Goal: Task Accomplishment & Management: Manage account settings

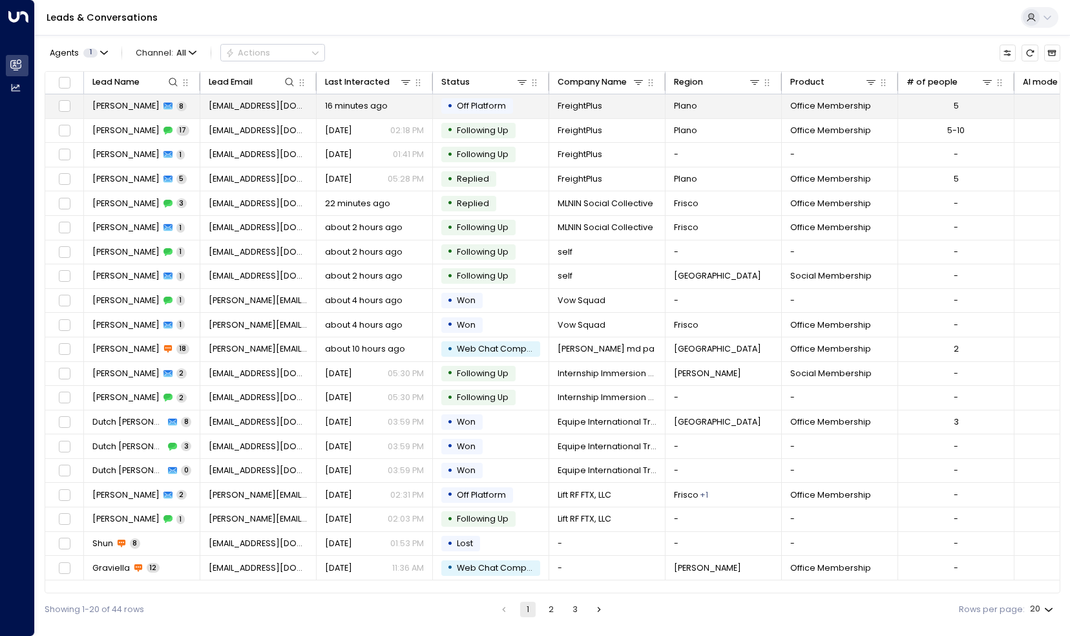
click at [125, 108] on span "[PERSON_NAME]" at bounding box center [125, 106] width 67 height 12
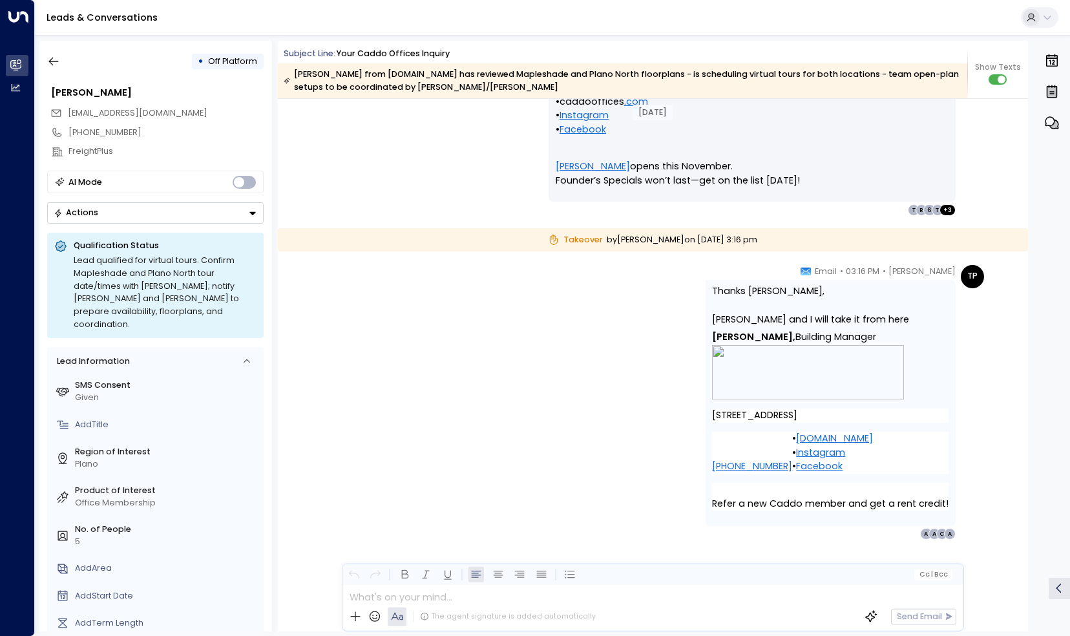
scroll to position [5456, 0]
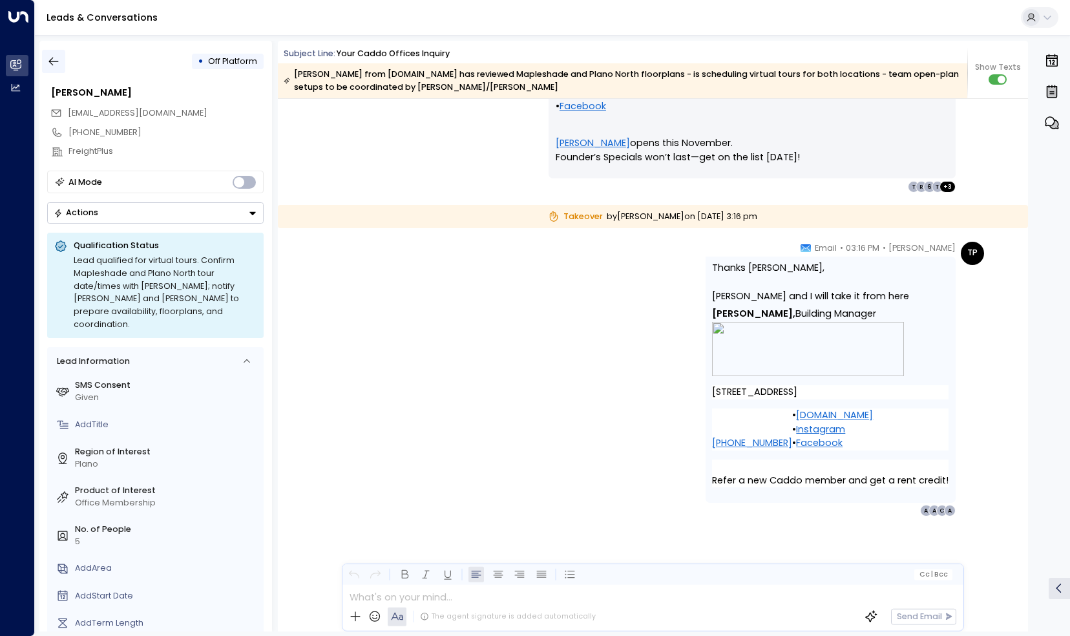
click at [56, 61] on icon "button" at bounding box center [54, 62] width 10 height 8
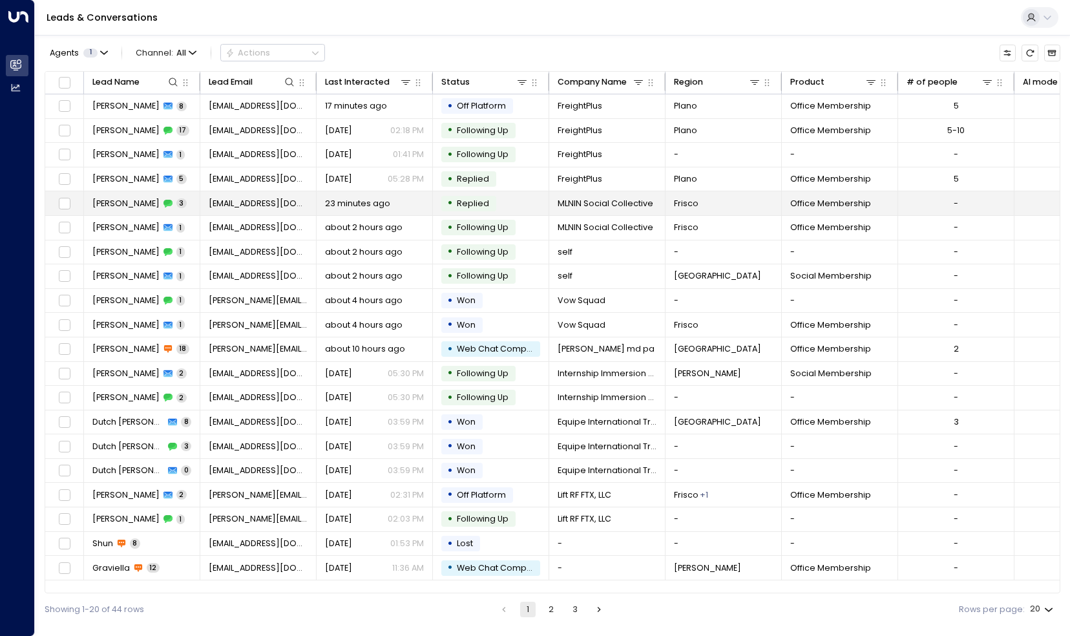
click at [176, 204] on span "3" at bounding box center [181, 203] width 10 height 10
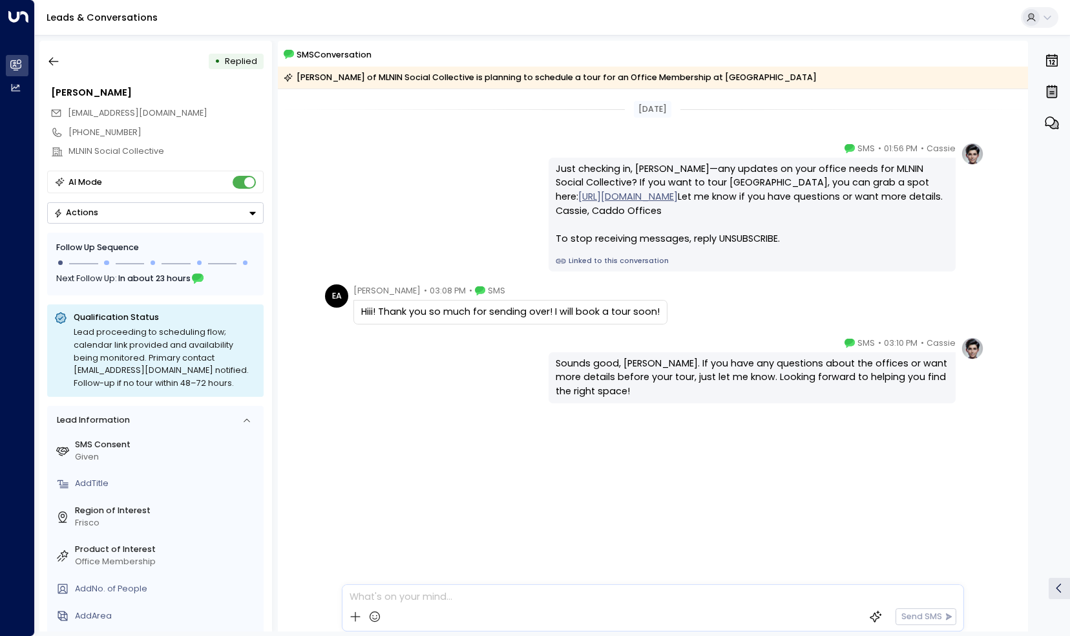
click at [475, 288] on icon at bounding box center [480, 290] width 10 height 9
click at [500, 600] on div at bounding box center [653, 593] width 620 height 17
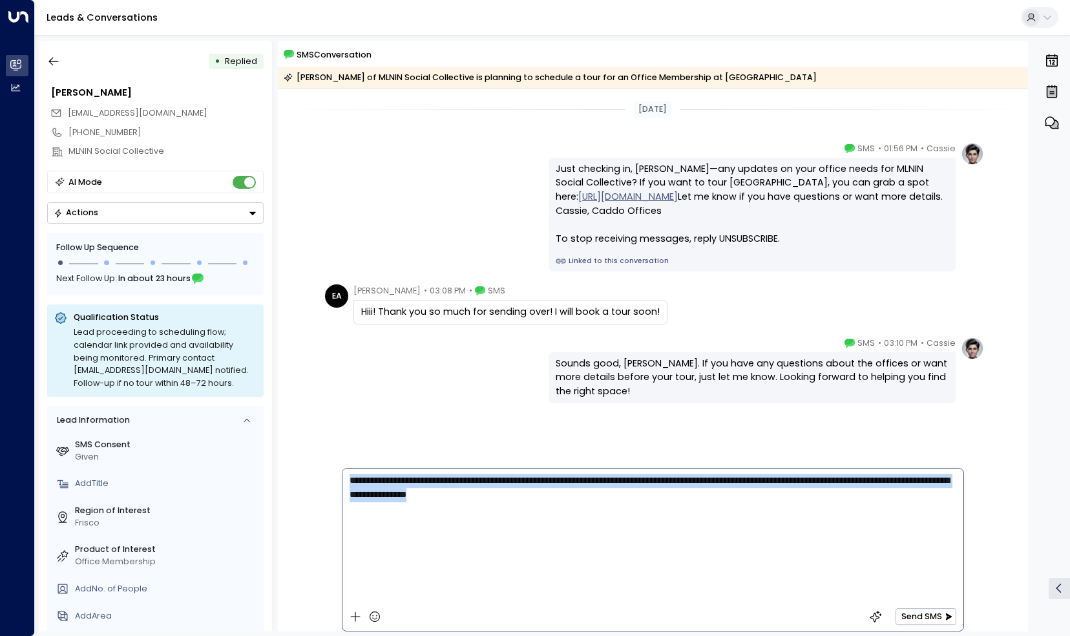
drag, startPoint x: 560, startPoint y: 507, endPoint x: 334, endPoint y: 465, distance: 230.7
click at [334, 465] on div "**********" at bounding box center [653, 336] width 750 height 591
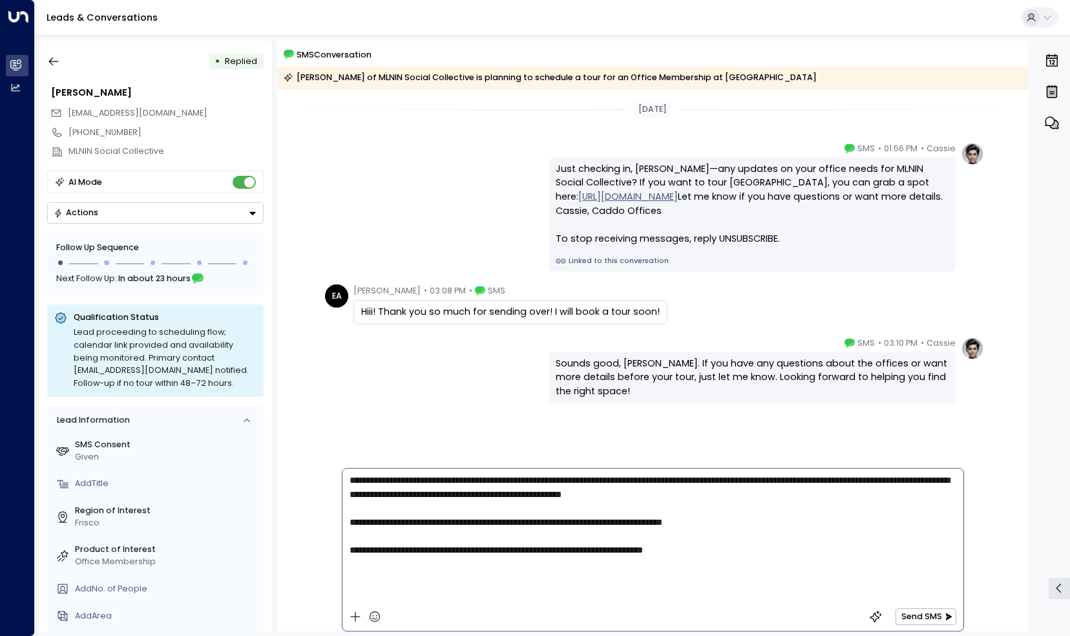
click at [428, 498] on span "**********" at bounding box center [650, 515] width 600 height 79
click at [785, 544] on p "**********" at bounding box center [656, 516] width 613 height 84
click at [917, 614] on button "Send SMS" at bounding box center [926, 616] width 60 height 16
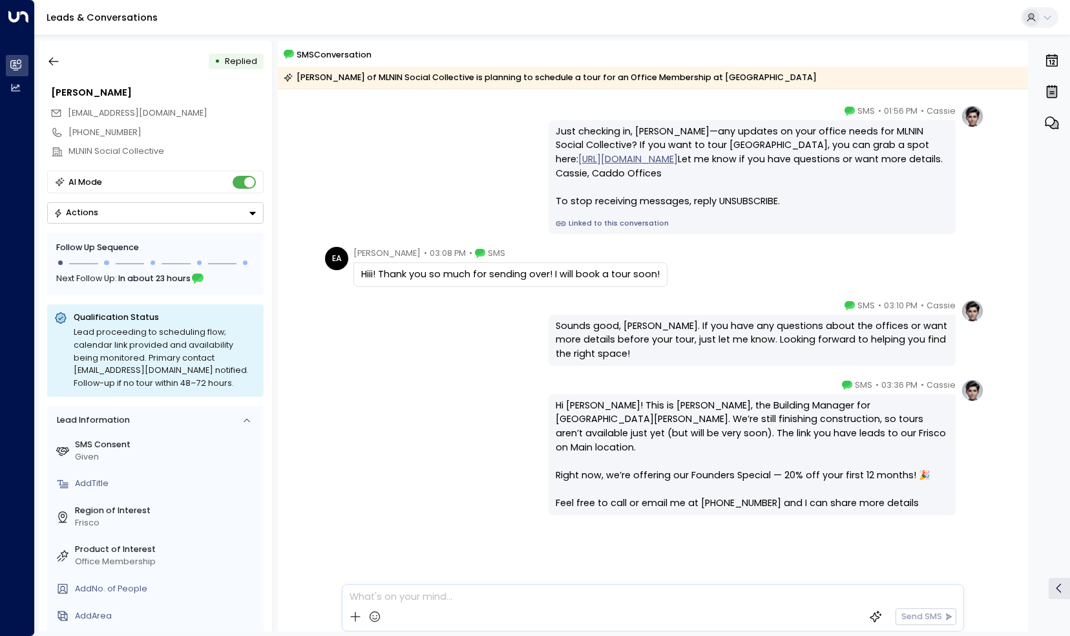
scroll to position [37, 0]
click at [55, 53] on button "button" at bounding box center [53, 61] width 23 height 23
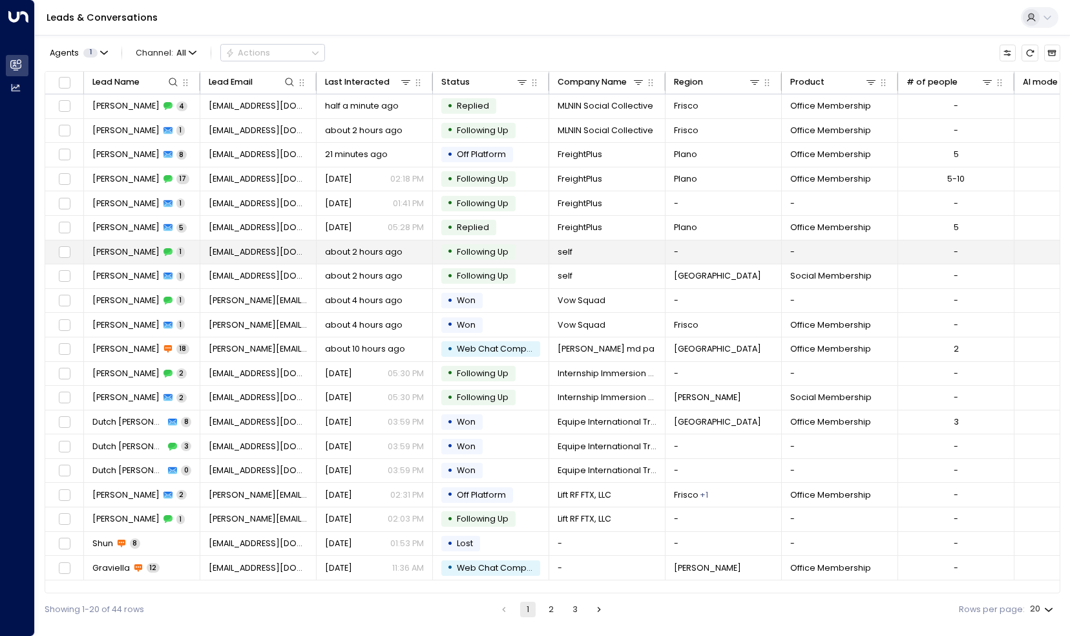
click at [176, 248] on span "1" at bounding box center [180, 252] width 8 height 10
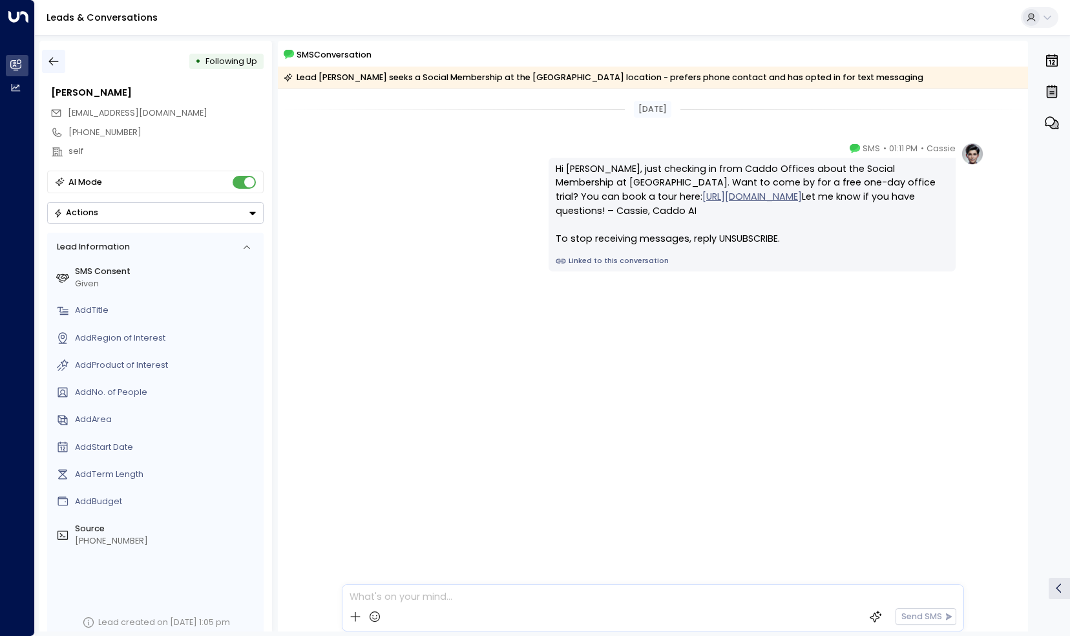
click at [56, 66] on icon "button" at bounding box center [53, 61] width 13 height 13
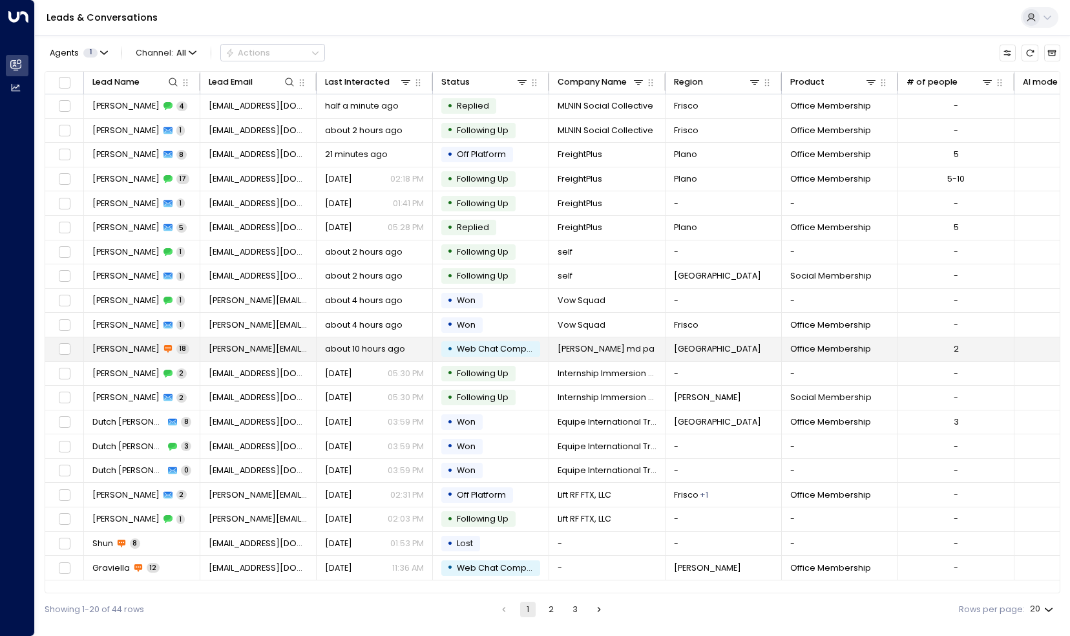
click at [123, 344] on span "[PERSON_NAME]" at bounding box center [125, 349] width 67 height 12
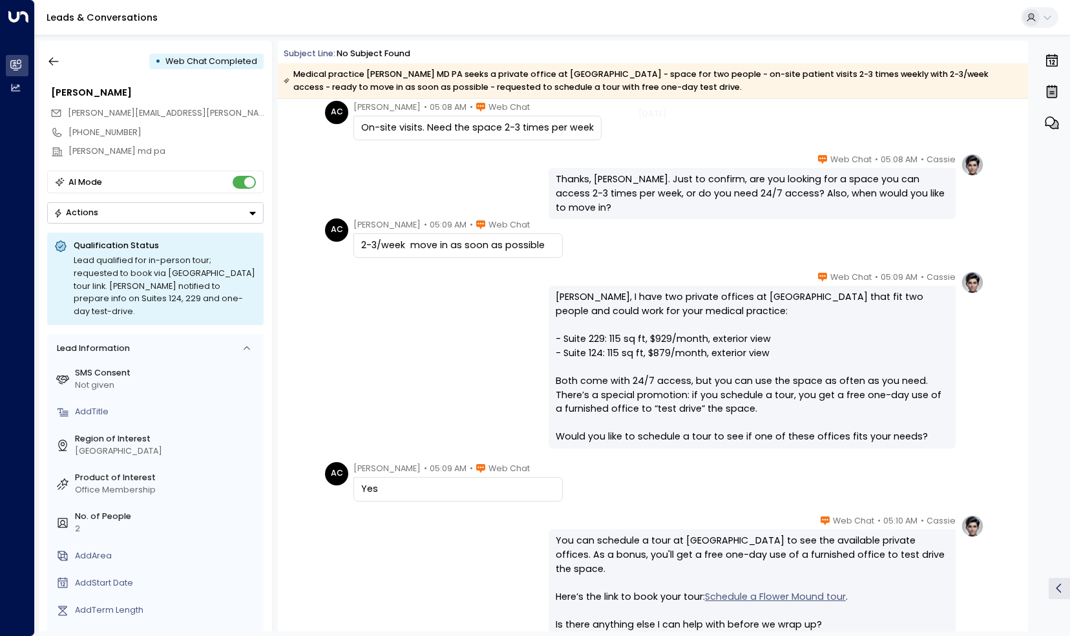
scroll to position [760, 0]
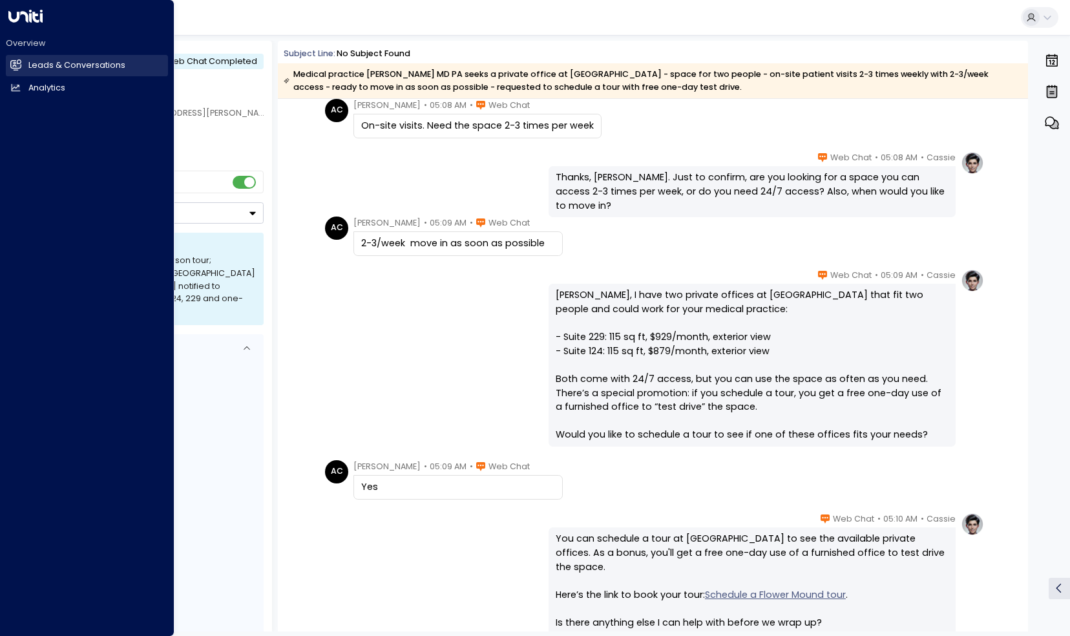
click at [16, 71] on link "Leads & Conversations Leads & Conversations" at bounding box center [87, 65] width 162 height 21
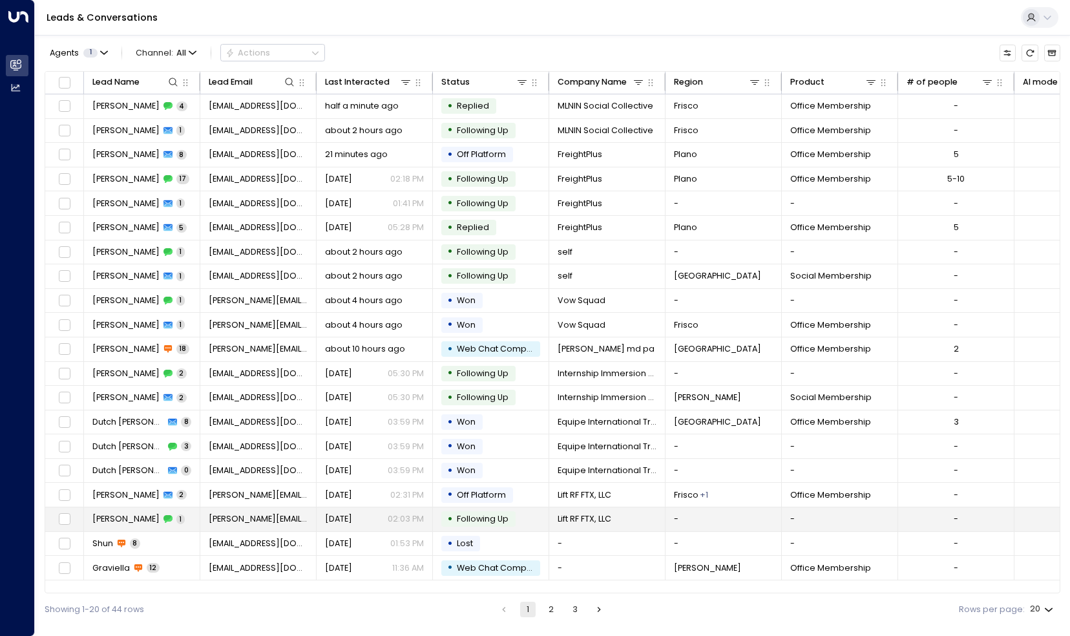
click at [115, 517] on span "[PERSON_NAME]" at bounding box center [125, 519] width 67 height 12
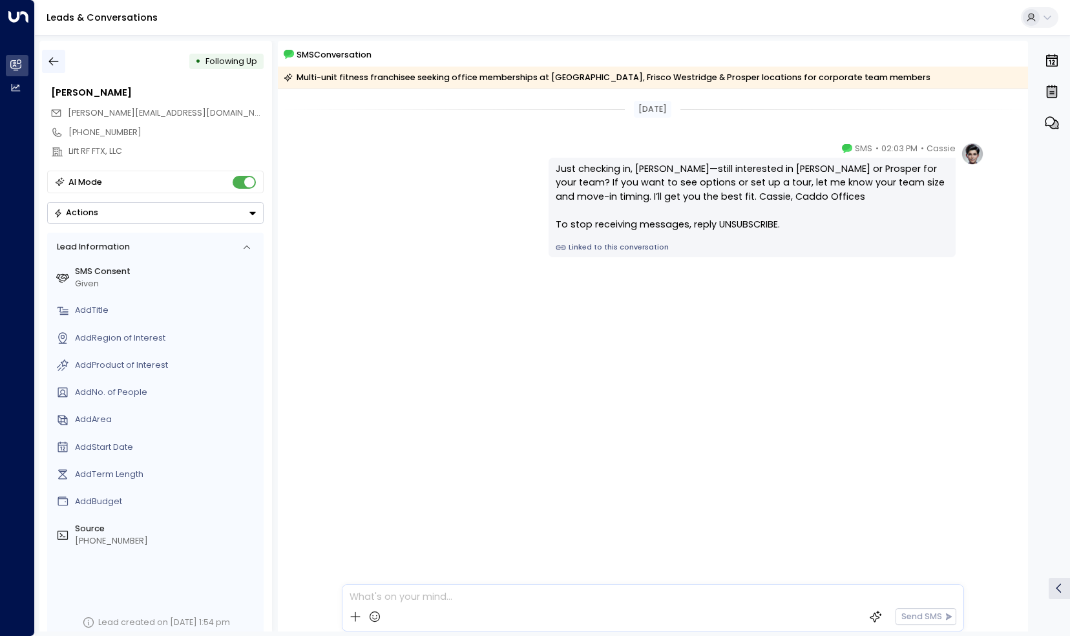
click at [55, 67] on icon "button" at bounding box center [53, 61] width 13 height 13
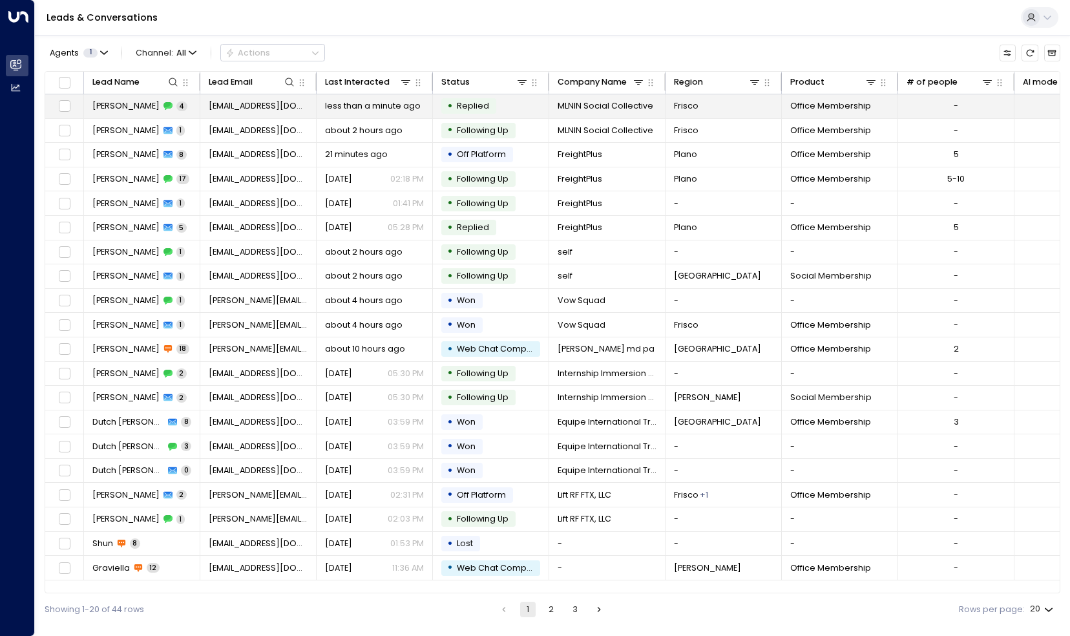
click at [114, 101] on span "[PERSON_NAME]" at bounding box center [125, 106] width 67 height 12
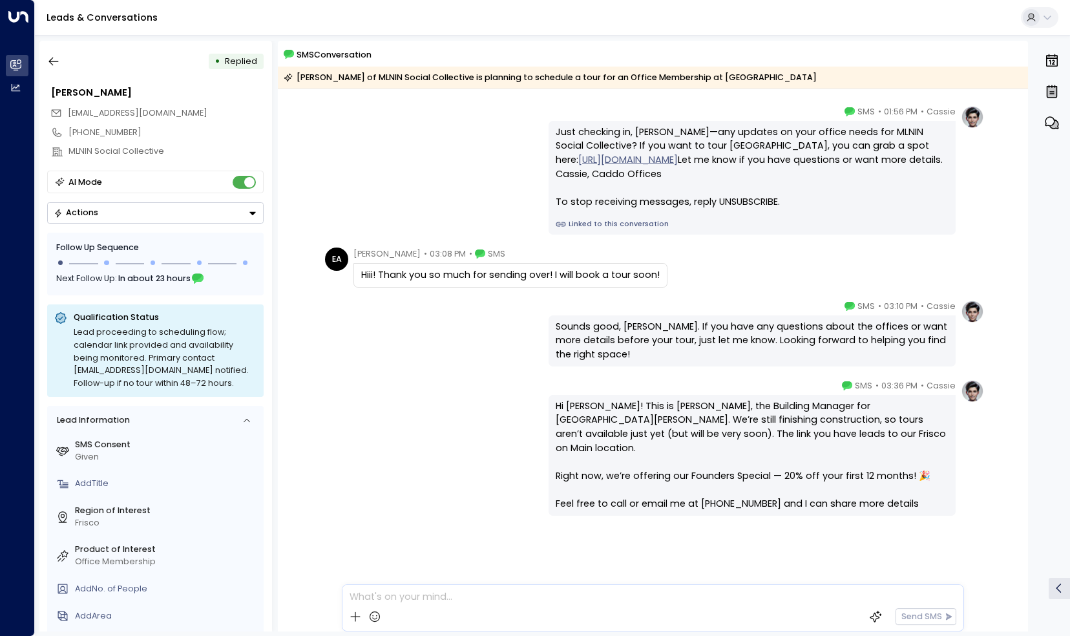
scroll to position [37, 0]
click at [61, 63] on button "button" at bounding box center [53, 61] width 23 height 23
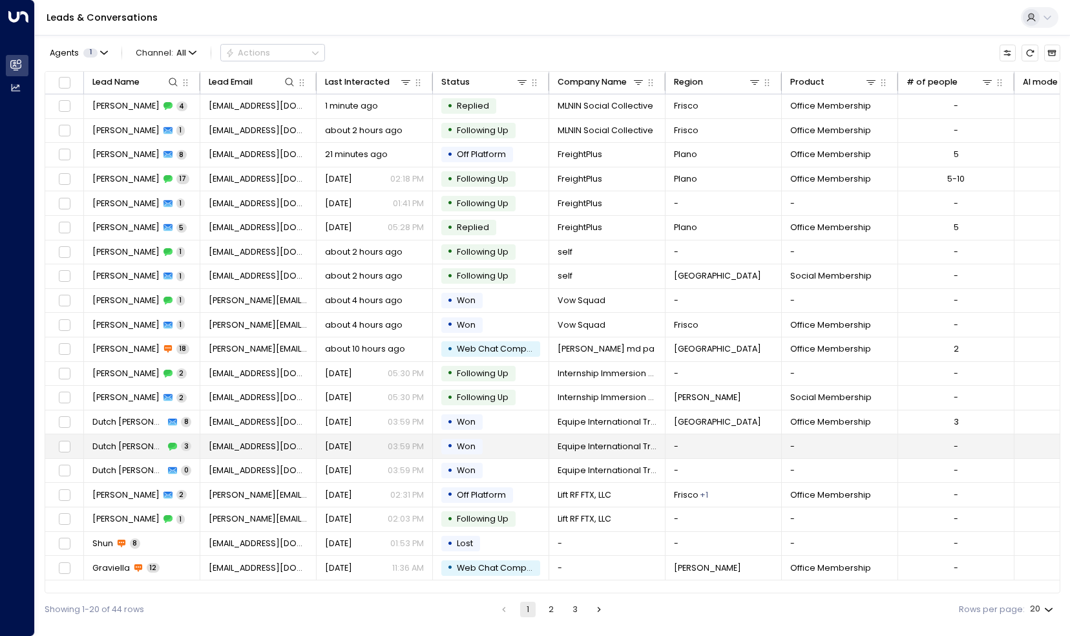
click at [133, 446] on span "Dutch [PERSON_NAME]" at bounding box center [128, 447] width 72 height 12
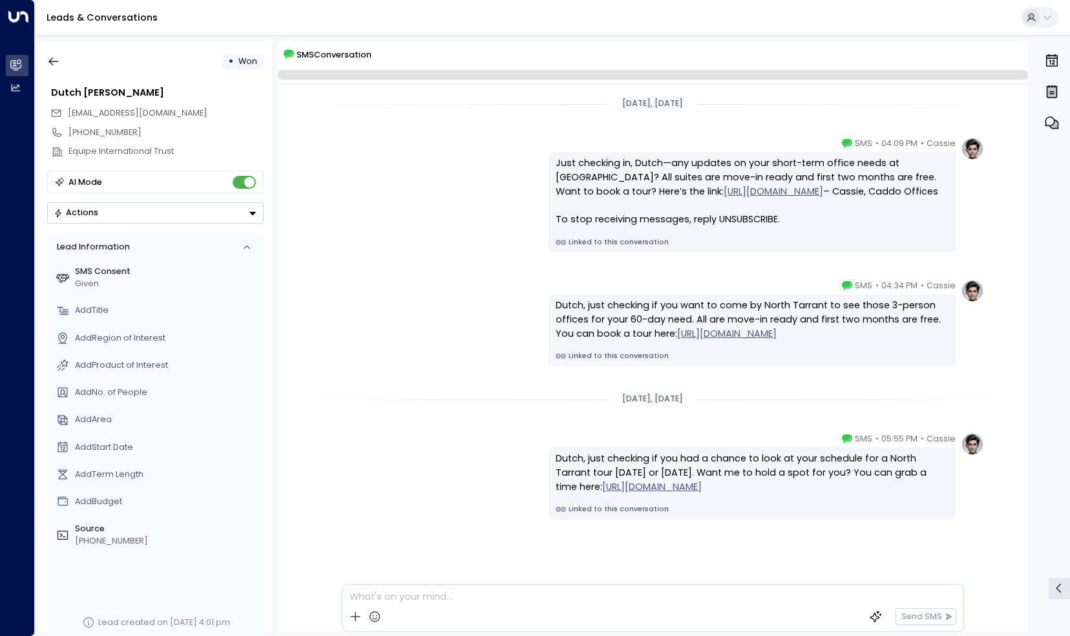
scroll to position [4, 0]
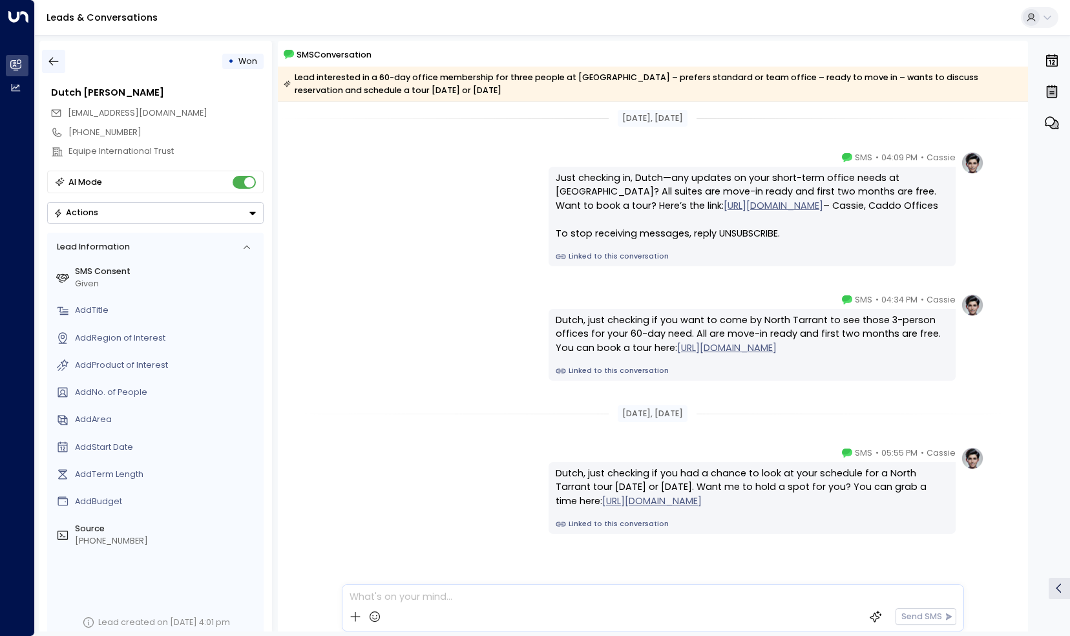
click at [51, 59] on icon "button" at bounding box center [54, 62] width 10 height 8
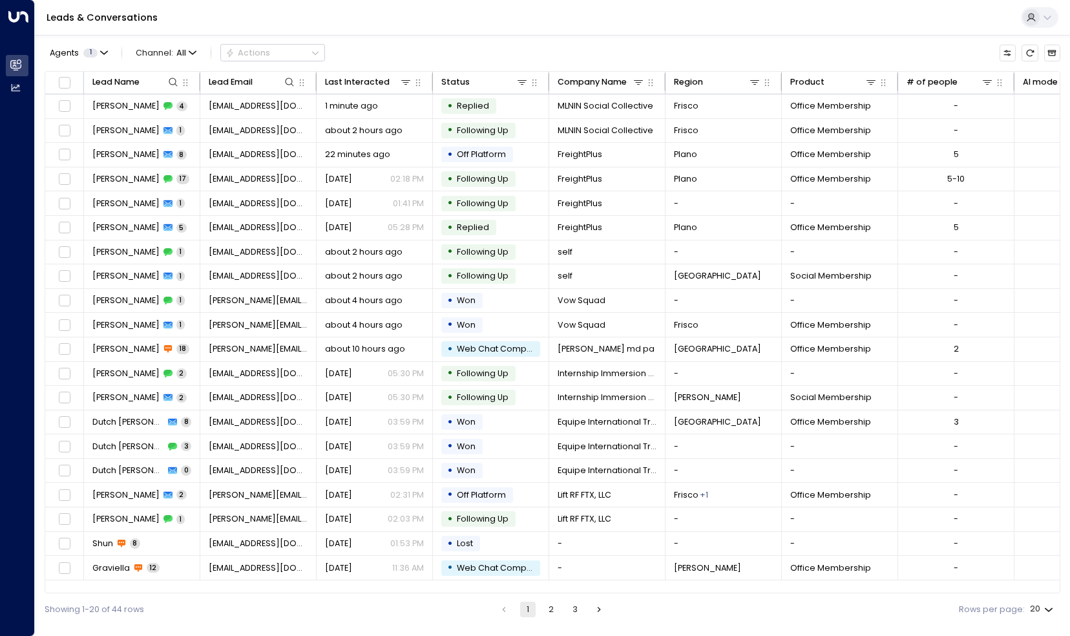
click at [571, 618] on div "Showing 1-20 of 44 rows 1 2 3 Rows per page: 20 **" at bounding box center [553, 609] width 1016 height 32
click at [574, 613] on button "3" at bounding box center [575, 610] width 16 height 16
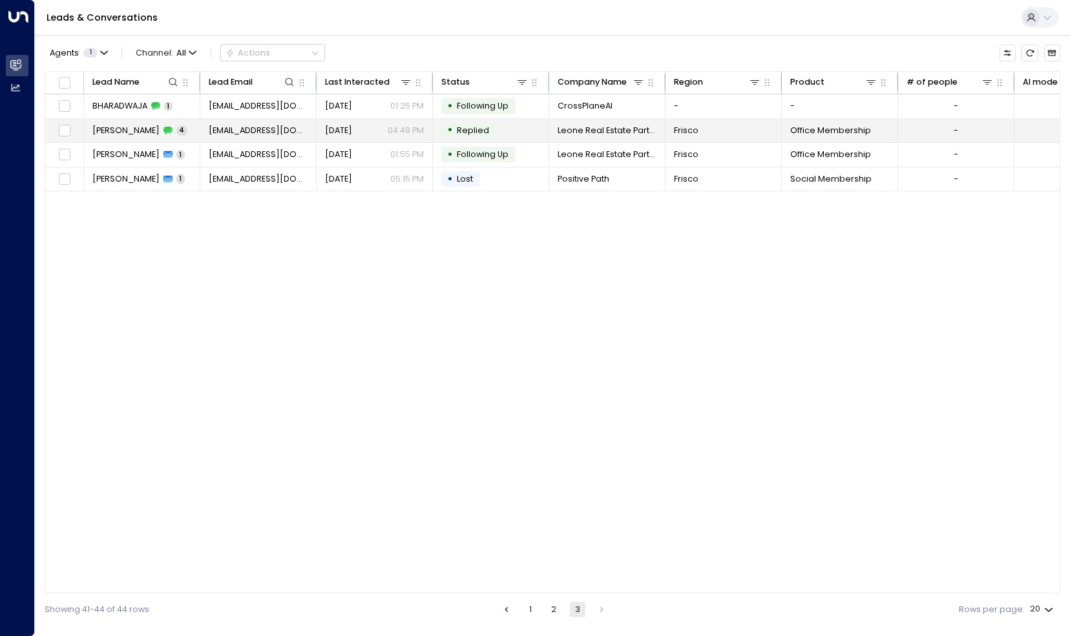
click at [151, 129] on span "[PERSON_NAME]" at bounding box center [125, 131] width 67 height 12
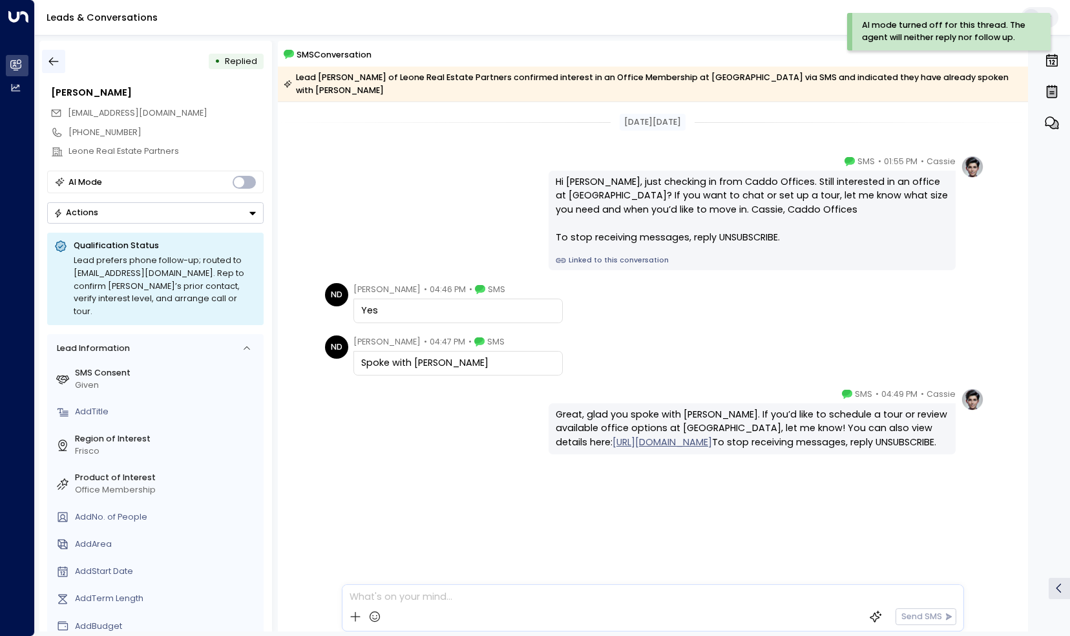
click at [47, 59] on icon "button" at bounding box center [53, 61] width 13 height 13
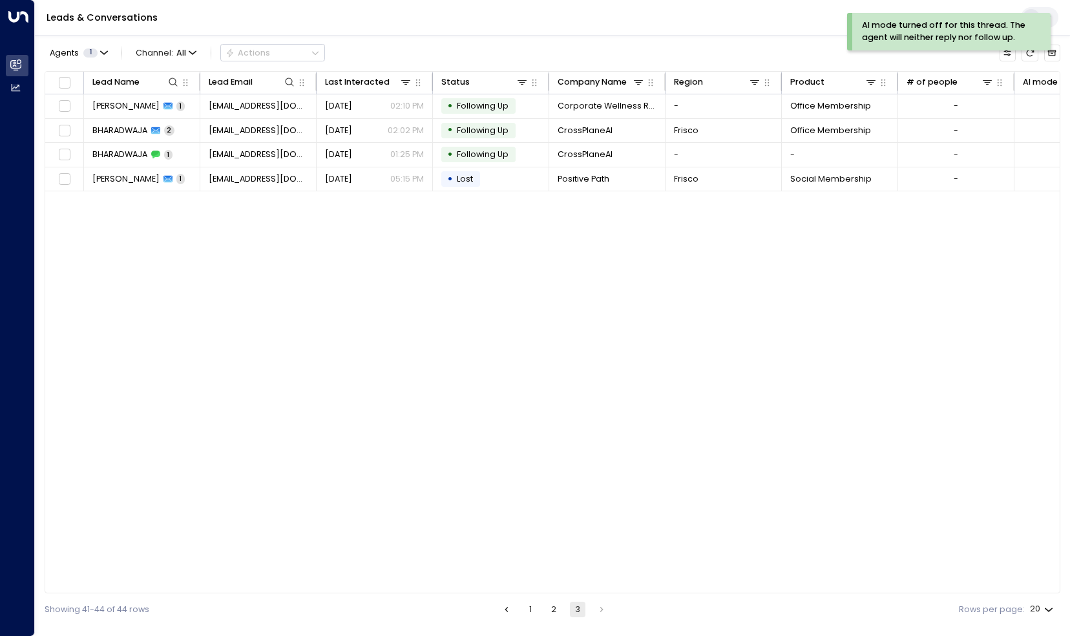
click at [546, 602] on ul "1 2 3" at bounding box center [554, 610] width 112 height 16
click at [549, 606] on button "2" at bounding box center [554, 610] width 16 height 16
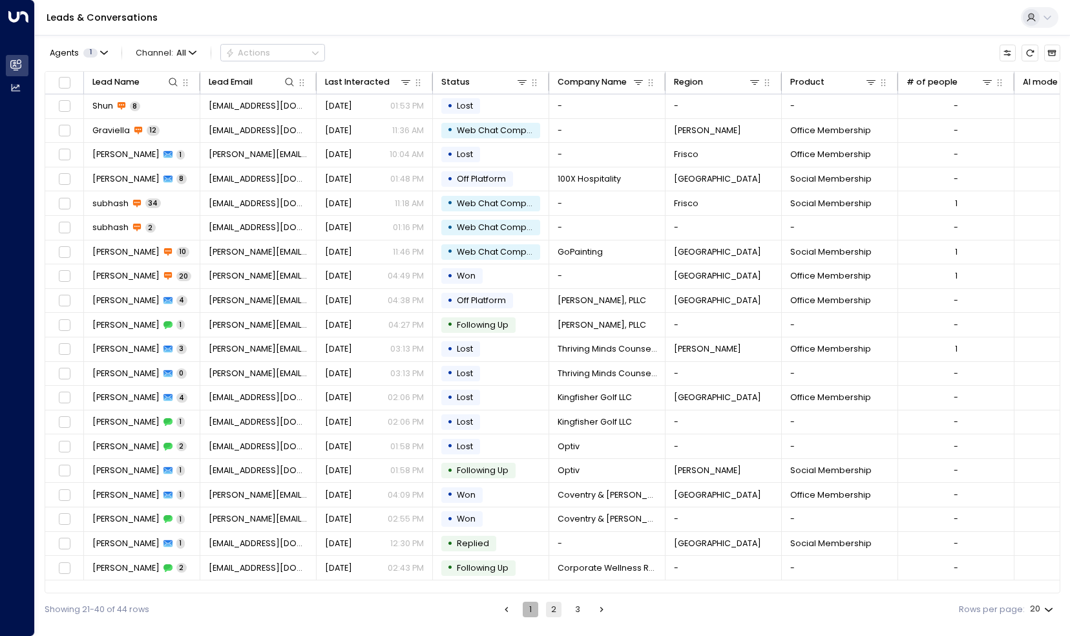
click at [534, 609] on button "1" at bounding box center [531, 610] width 16 height 16
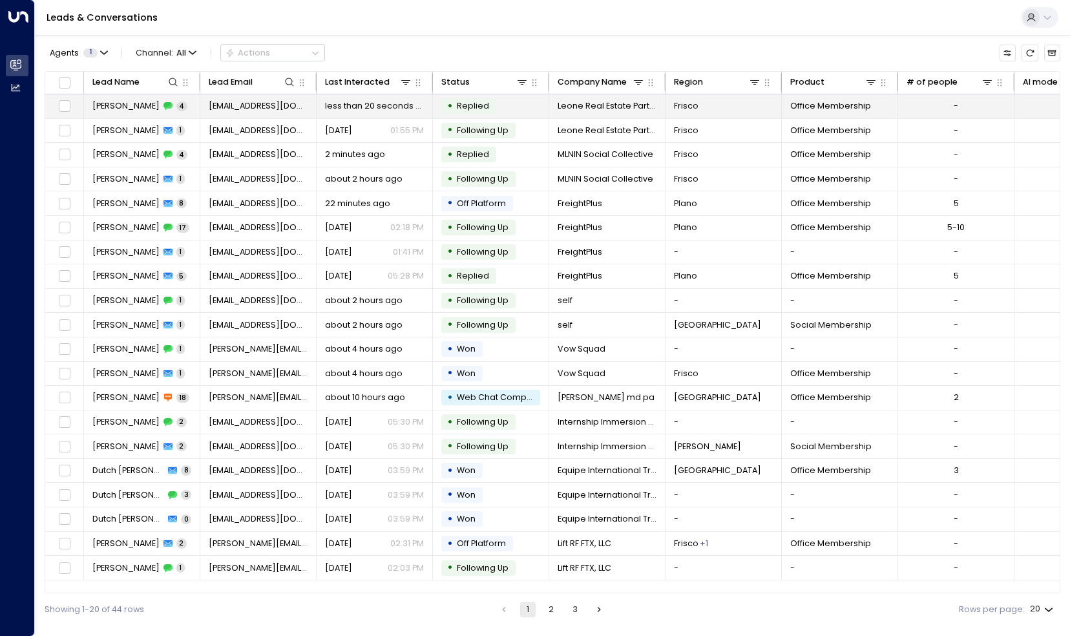
click at [154, 101] on span "[PERSON_NAME]" at bounding box center [125, 106] width 67 height 12
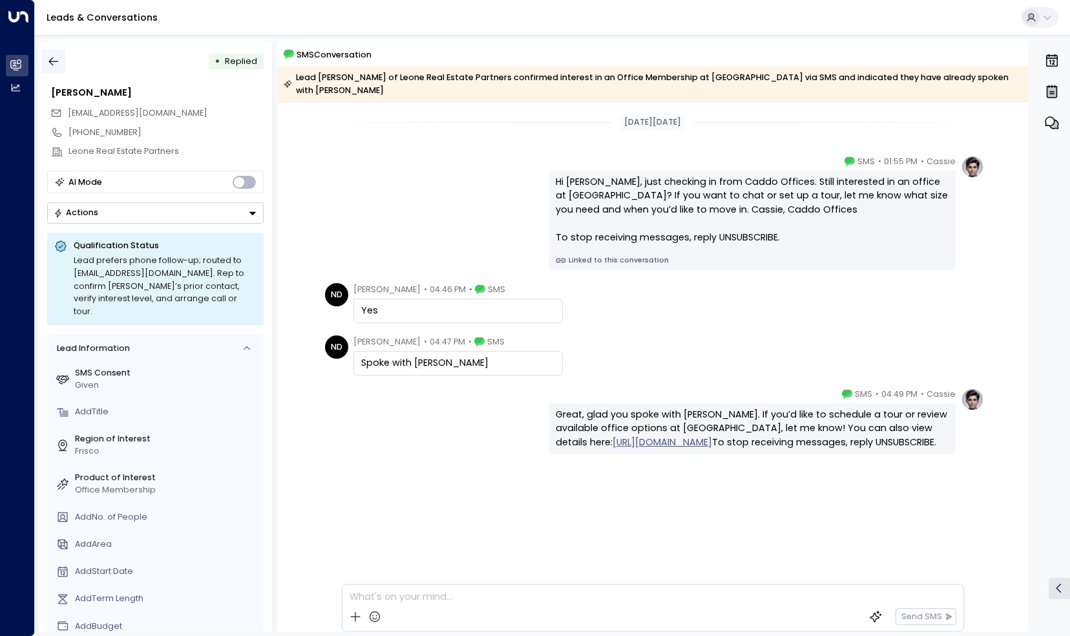
click at [58, 61] on icon "button" at bounding box center [54, 62] width 10 height 8
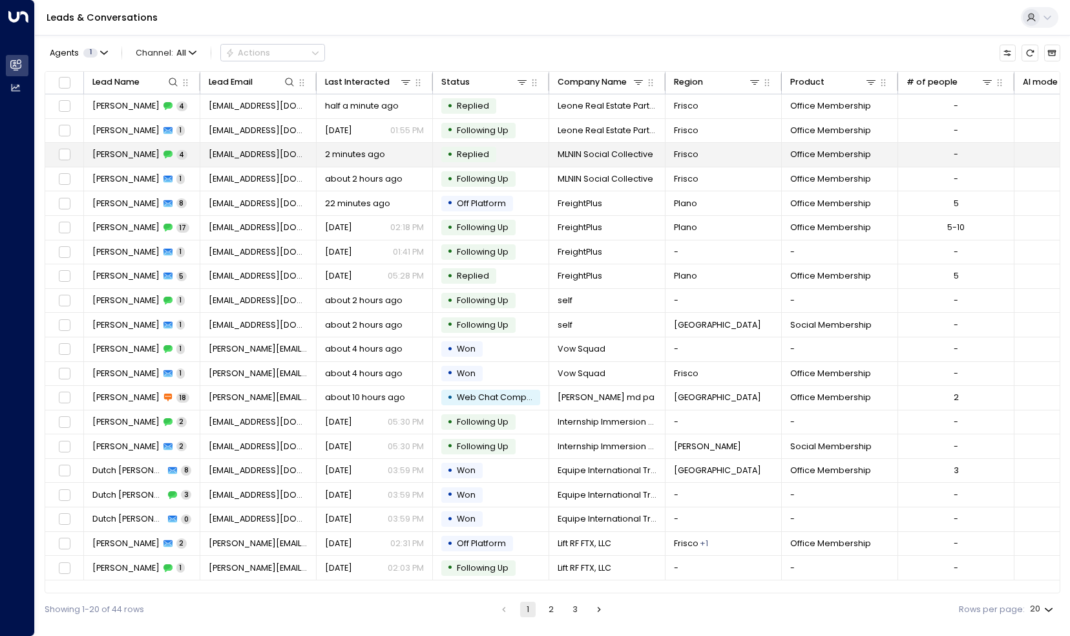
click at [164, 156] on icon at bounding box center [168, 155] width 8 height 7
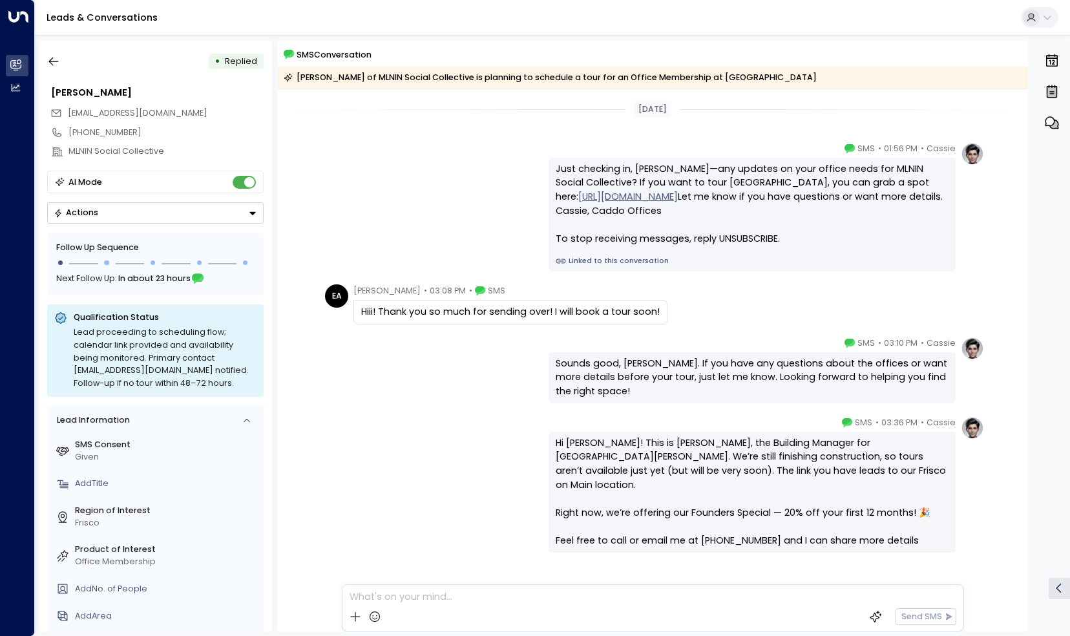
scroll to position [37, 0]
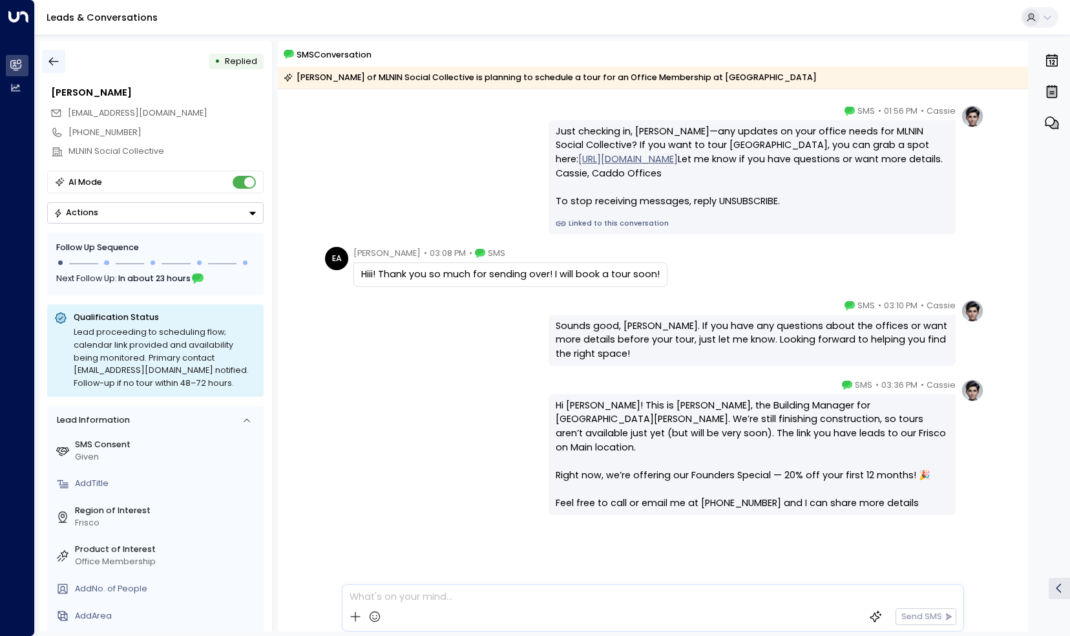
click at [48, 57] on icon "button" at bounding box center [53, 61] width 13 height 13
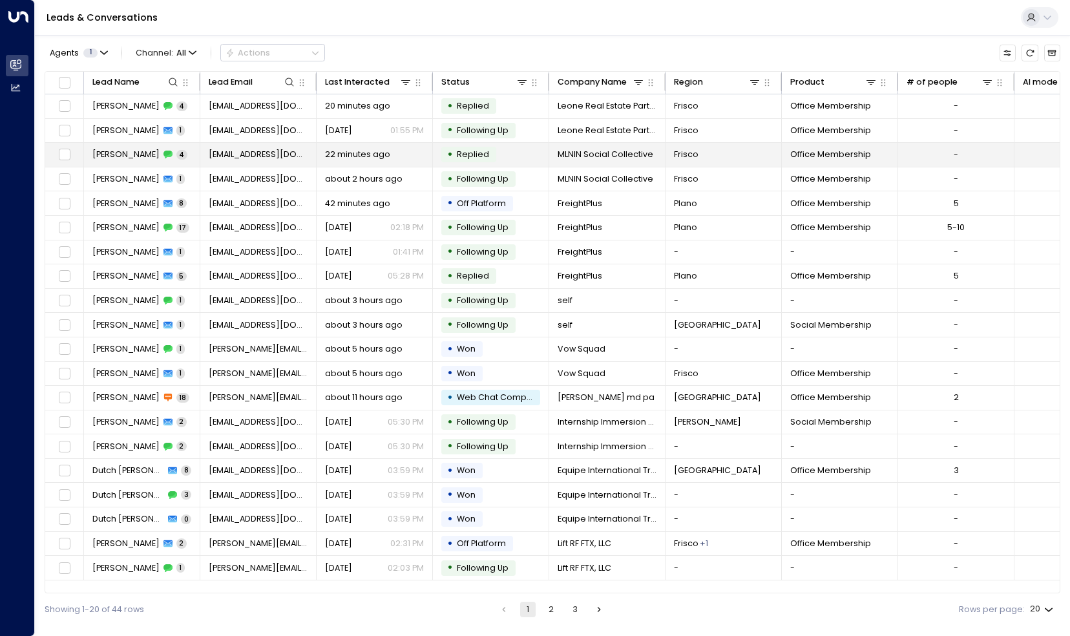
click at [164, 154] on icon at bounding box center [168, 155] width 9 height 8
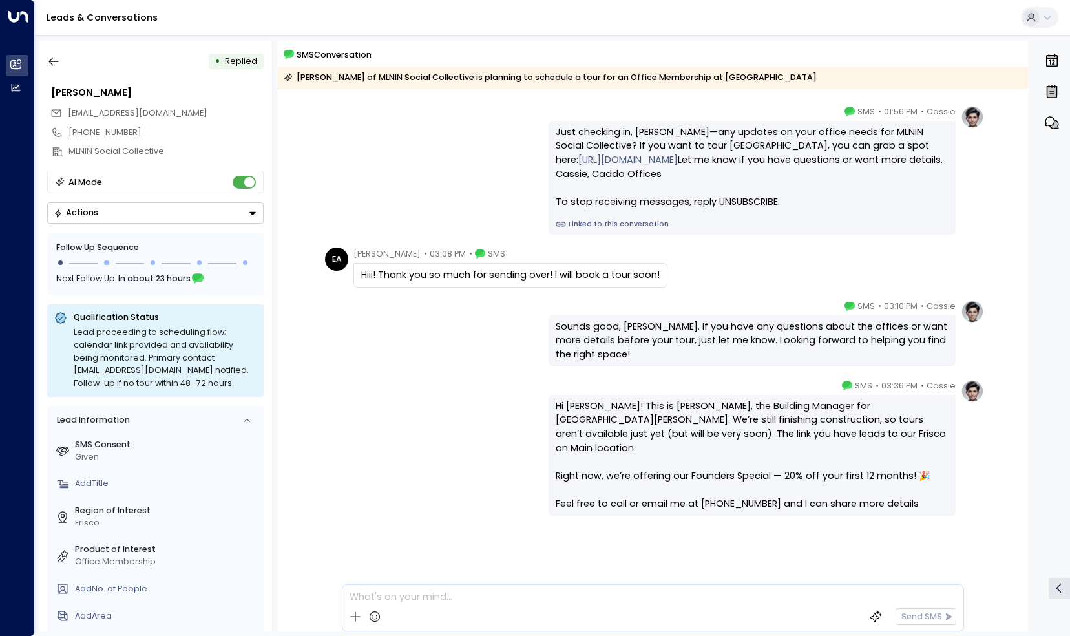
scroll to position [37, 0]
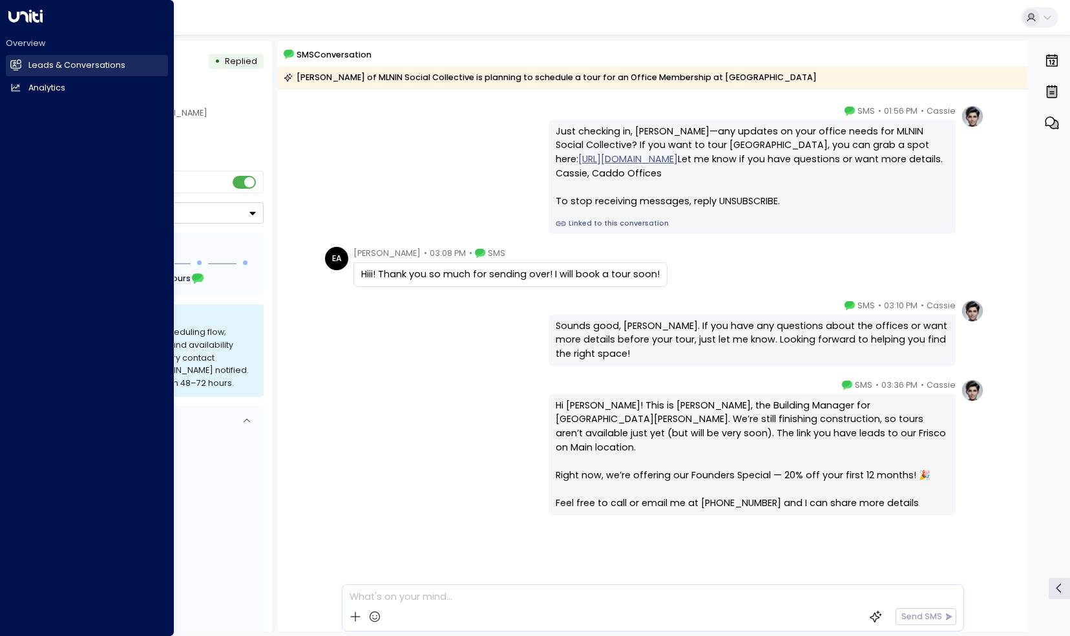
click at [17, 69] on icon at bounding box center [15, 64] width 11 height 11
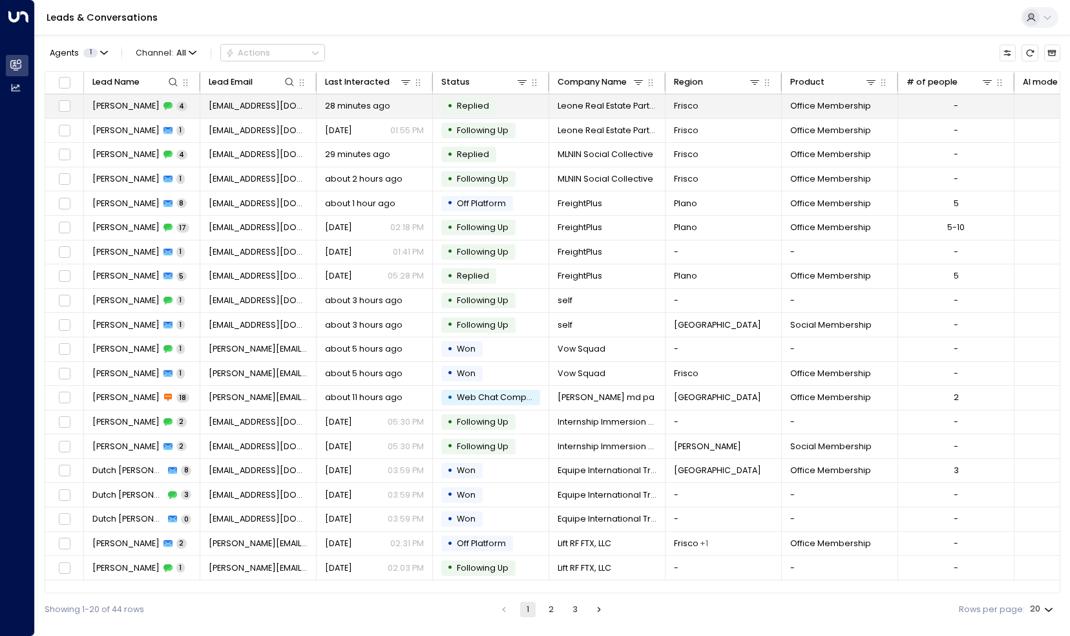
click at [128, 98] on td "[PERSON_NAME] 4" at bounding box center [142, 106] width 116 height 24
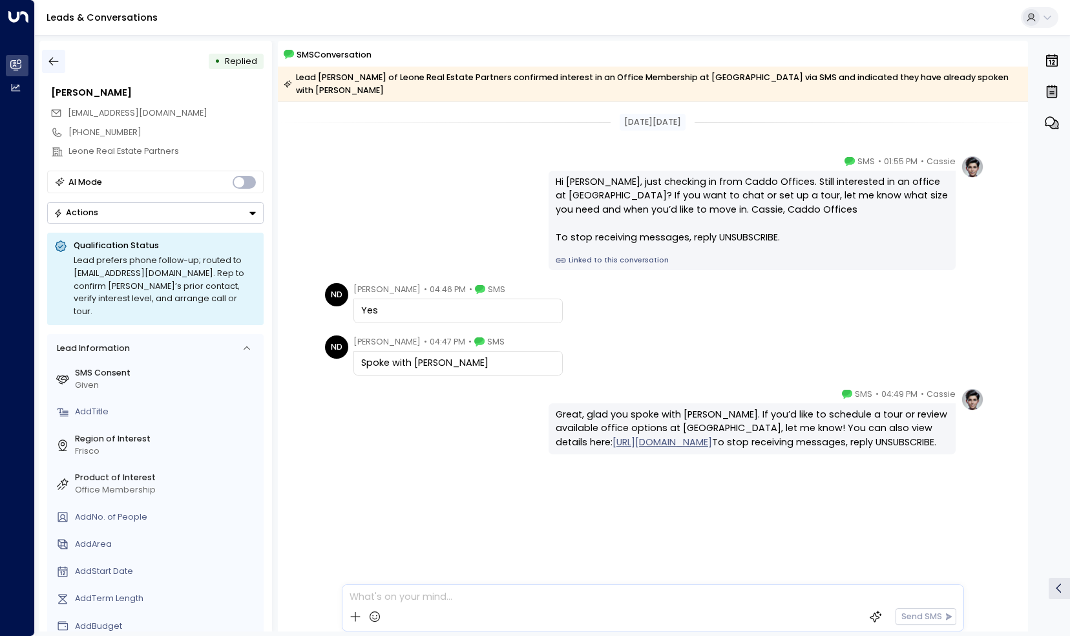
click at [61, 59] on button "button" at bounding box center [53, 61] width 23 height 23
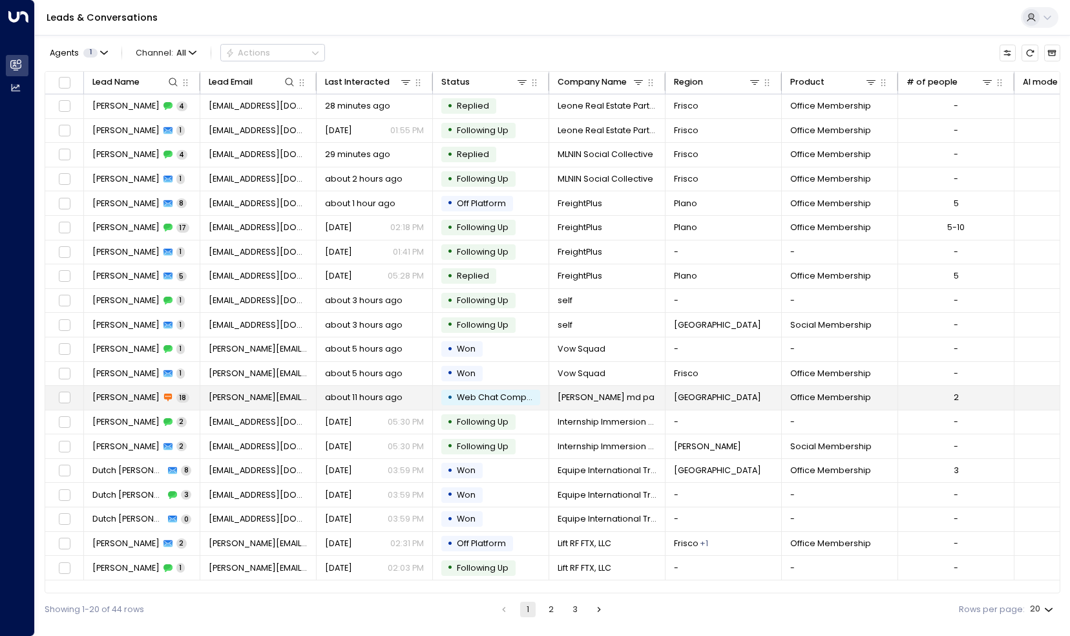
click at [108, 396] on span "[PERSON_NAME]" at bounding box center [125, 398] width 67 height 12
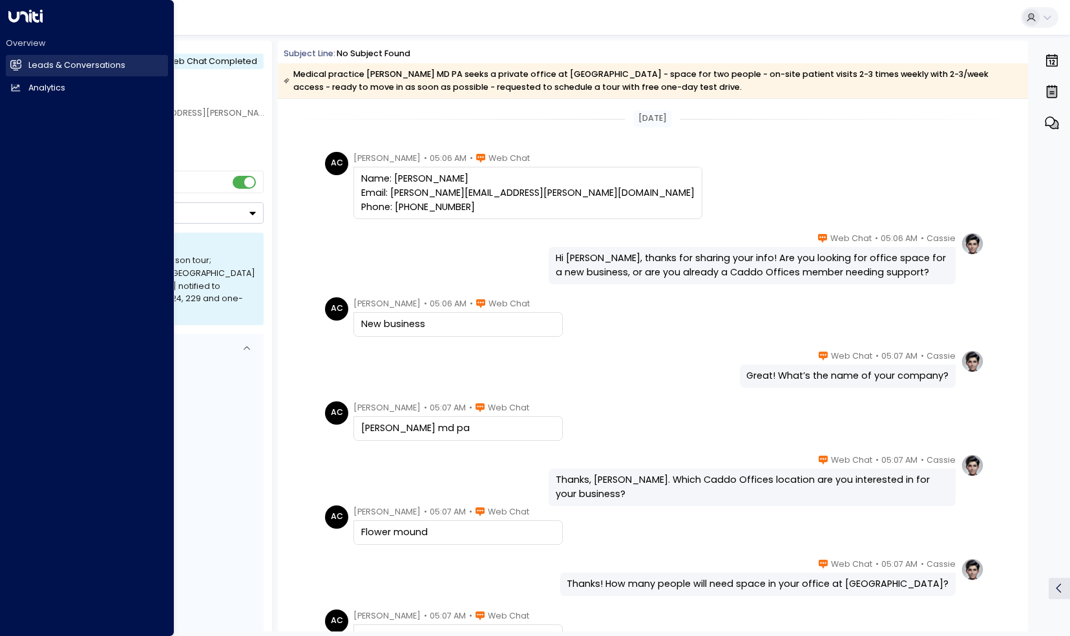
click at [17, 65] on icon at bounding box center [16, 65] width 10 height 8
